Goal: Information Seeking & Learning: Check status

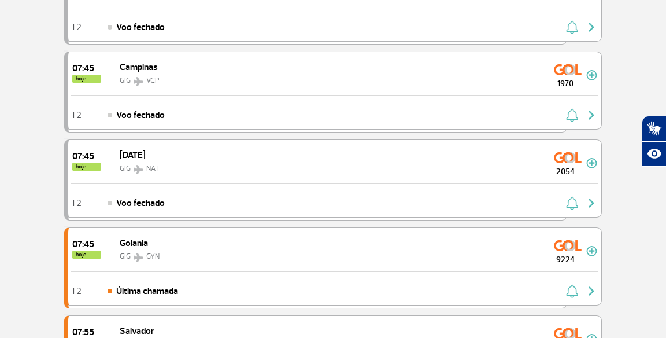
scroll to position [1047, 0]
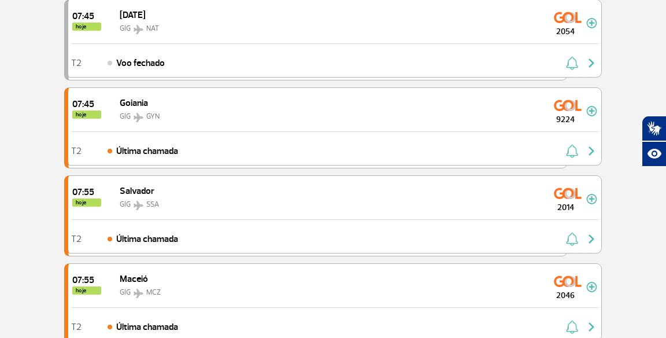
scroll to position [1087, 0]
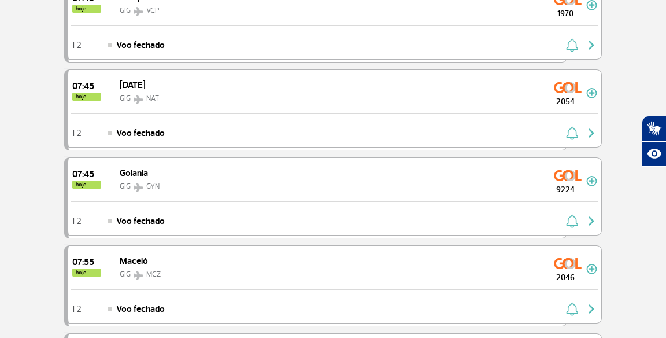
scroll to position [900, 0]
